Goal: Task Accomplishment & Management: Manage account settings

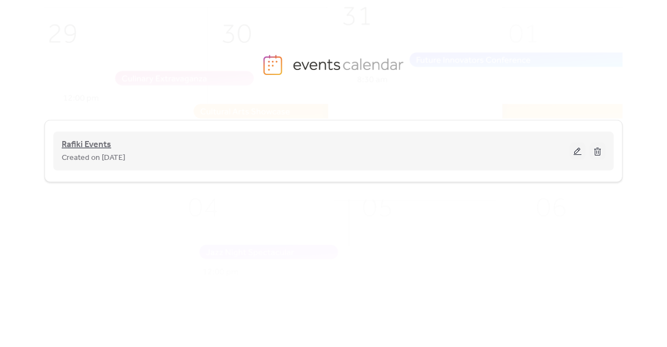
click at [98, 148] on span "Rafiki Events" at bounding box center [86, 144] width 49 height 13
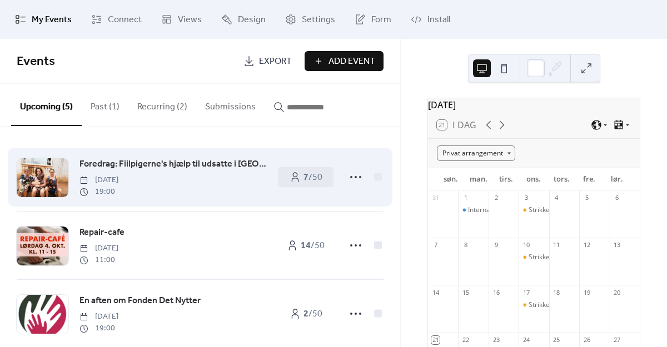
click at [197, 164] on span "Foredrag: Fiilpigerne's hjælp til udsatte i [GEOGRAPHIC_DATA]" at bounding box center [172, 164] width 187 height 13
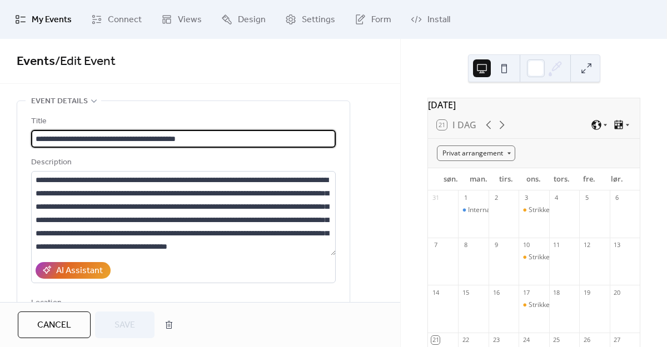
click at [237, 111] on div "**********" at bounding box center [183, 253] width 305 height 305
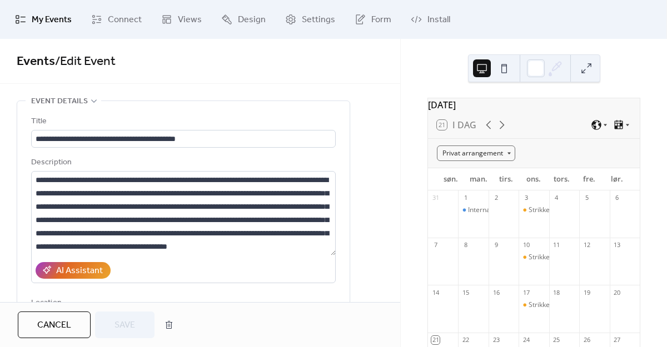
click at [237, 111] on div "**********" at bounding box center [183, 253] width 305 height 305
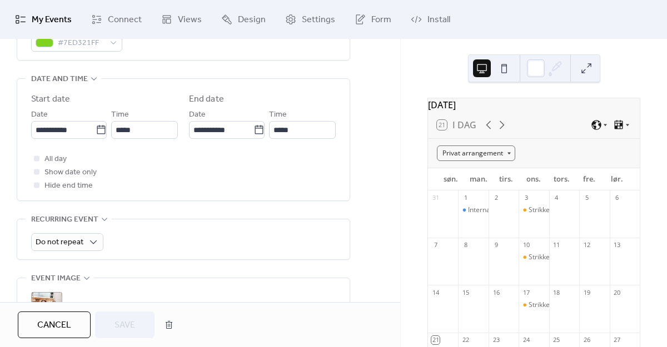
scroll to position [345, 0]
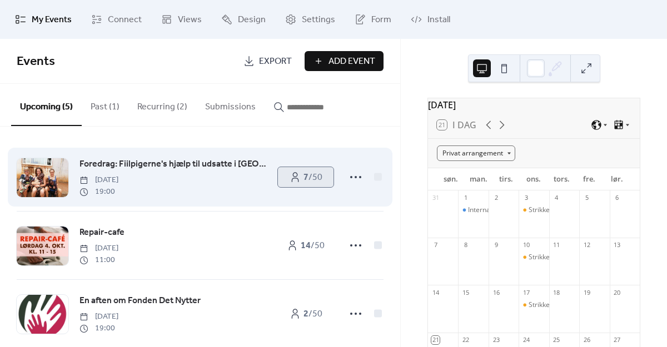
click at [307, 179] on span "7 / 50" at bounding box center [312, 177] width 19 height 13
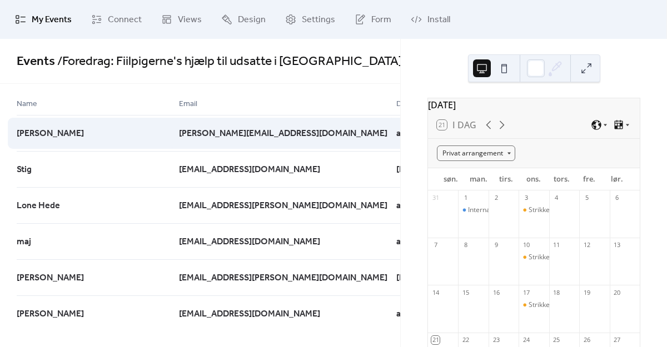
click at [465, 135] on icon at bounding box center [474, 133] width 18 height 18
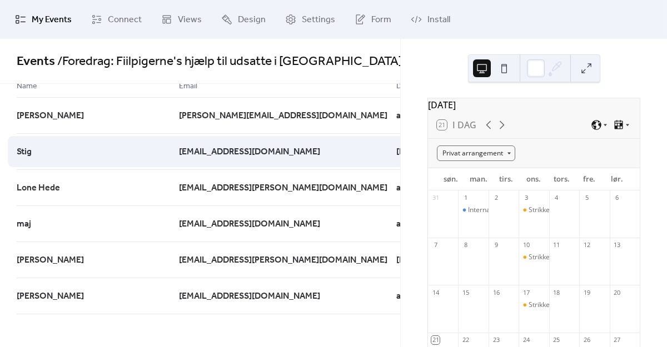
scroll to position [57, 0]
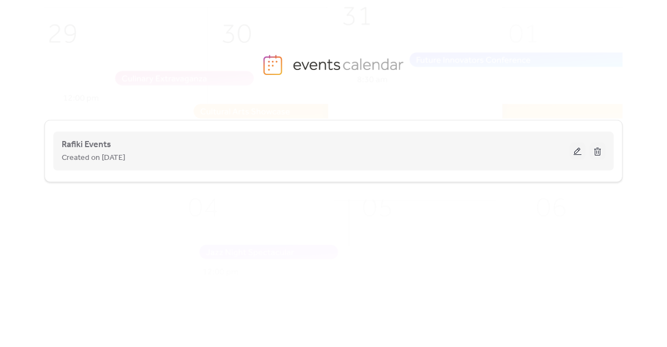
click at [84, 153] on span "Created on [DATE]" at bounding box center [93, 158] width 63 height 13
click at [88, 145] on span "Rafiki Events" at bounding box center [86, 144] width 49 height 13
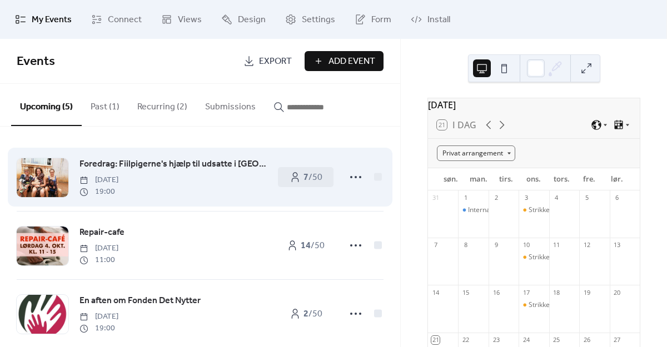
click at [154, 161] on span "Foredrag: Fiilpigerne's hjælp til udsatte i [GEOGRAPHIC_DATA]" at bounding box center [172, 164] width 187 height 13
click at [295, 175] on icon at bounding box center [295, 177] width 11 height 11
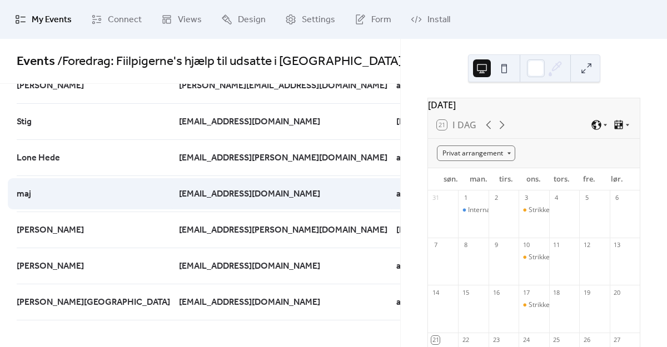
scroll to position [57, 0]
